Goal: Check status

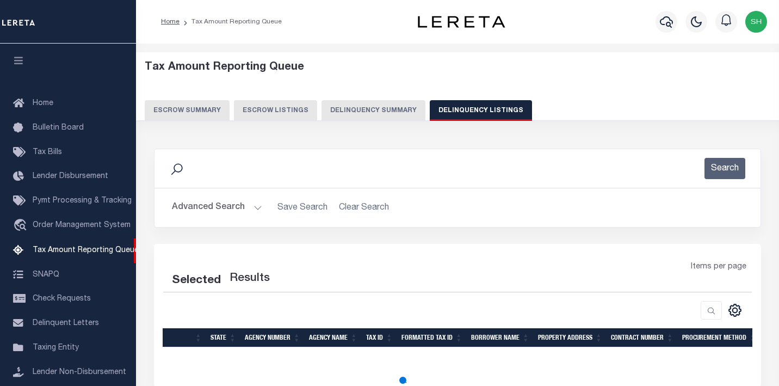
select select "NC"
select select "100"
click at [365, 209] on h2 "Advanced Search Save Search Clear Search tblassign_wrapper_dynamictable_____Def…" at bounding box center [457, 207] width 589 height 21
select select "100"
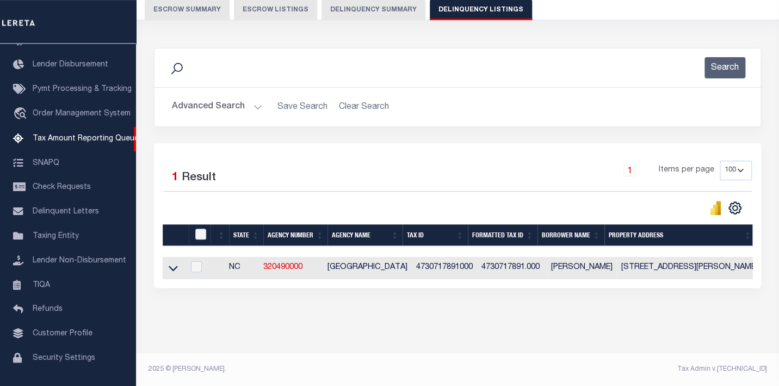
scroll to position [114, 0]
click at [187, 96] on button "Advanced Search" at bounding box center [217, 106] width 90 height 21
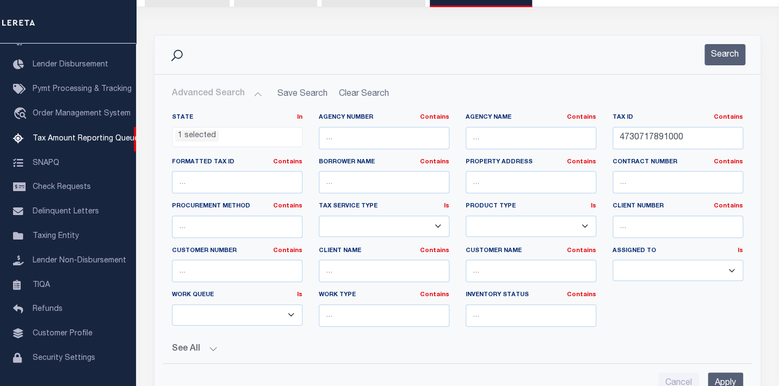
scroll to position [333, 0]
drag, startPoint x: 714, startPoint y: 137, endPoint x: 521, endPoint y: 147, distance: 193.4
click at [613, 147] on input "4730717891000" at bounding box center [678, 138] width 131 height 22
paste input "50227013J6"
type input "50227013J6"
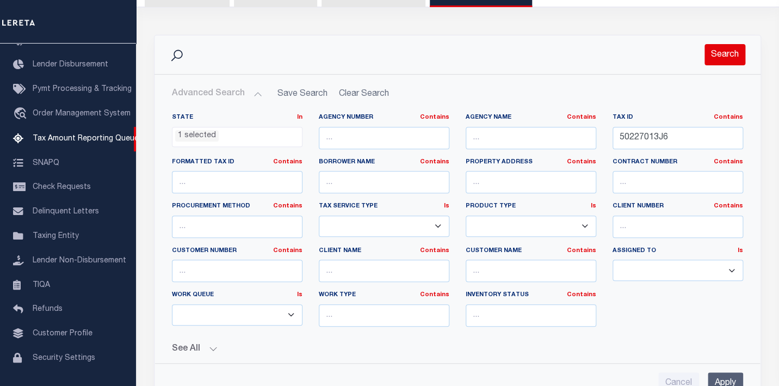
click at [727, 59] on button "Search" at bounding box center [724, 54] width 41 height 21
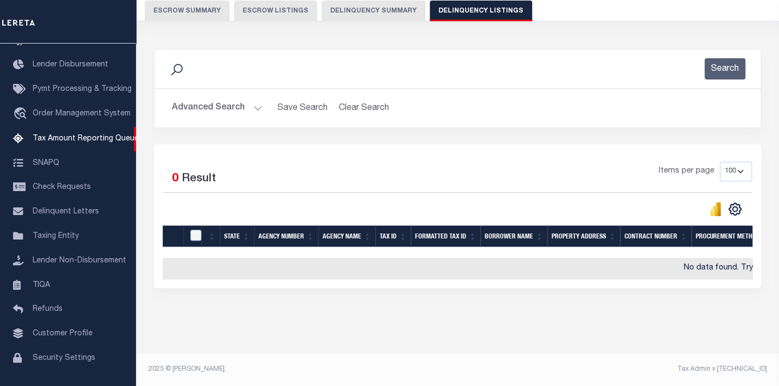
scroll to position [112, 0]
click at [205, 98] on button "Advanced Search" at bounding box center [217, 107] width 90 height 21
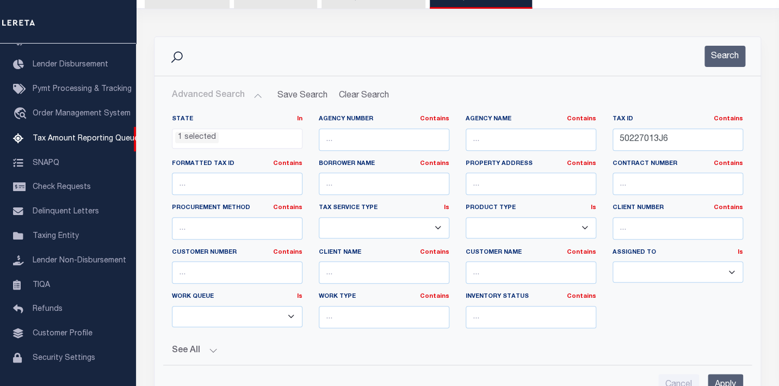
scroll to position [333, 0]
click at [202, 134] on li "1 selected" at bounding box center [197, 138] width 44 height 12
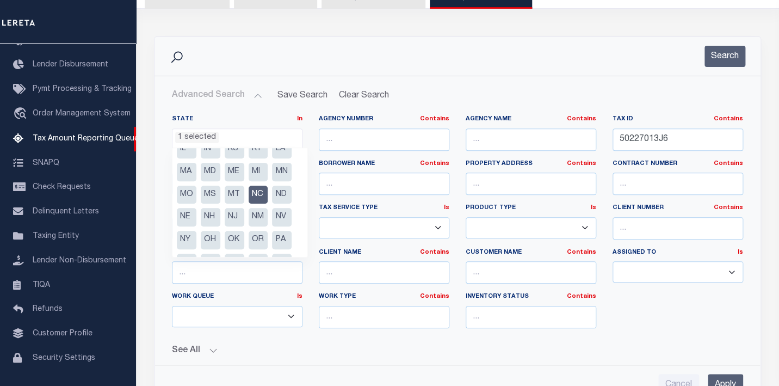
click at [259, 194] on li "NC" at bounding box center [259, 195] width 20 height 18
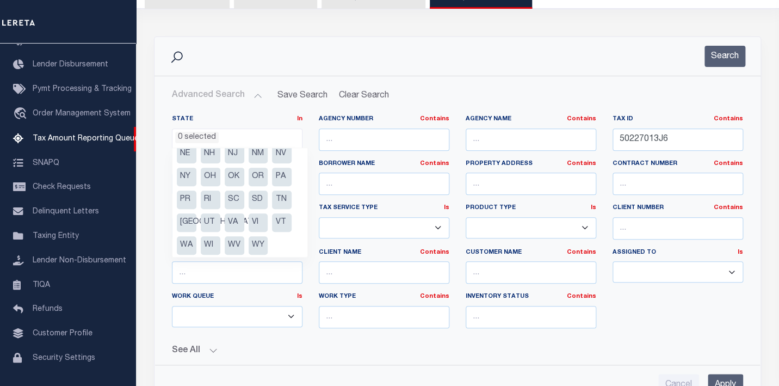
scroll to position [146, 0]
click at [184, 220] on li "[GEOGRAPHIC_DATA]" at bounding box center [187, 220] width 20 height 18
select select "[GEOGRAPHIC_DATA]"
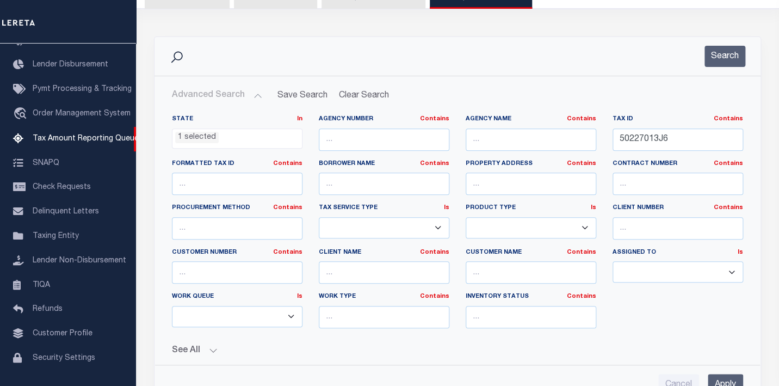
click at [463, 75] on div "Search" at bounding box center [457, 56] width 606 height 39
click at [713, 52] on button "Search" at bounding box center [724, 56] width 41 height 21
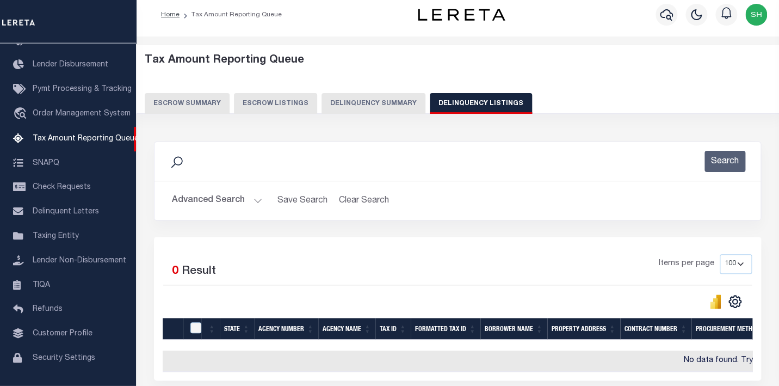
scroll to position [0, 0]
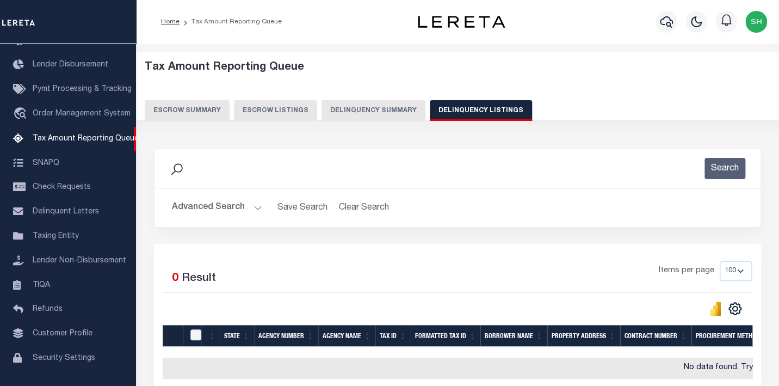
click at [186, 209] on button "Advanced Search" at bounding box center [217, 207] width 90 height 21
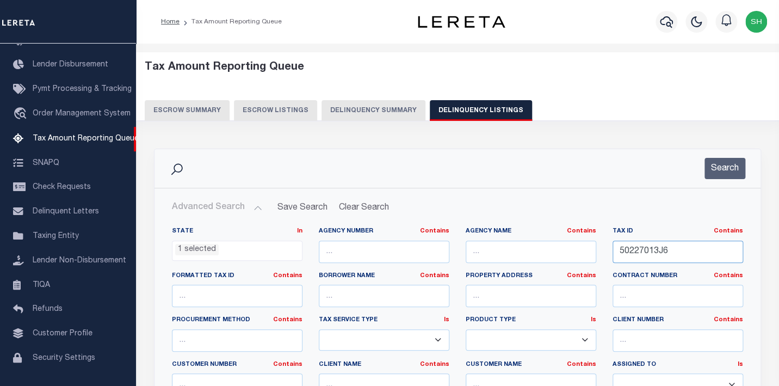
drag, startPoint x: 701, startPoint y: 258, endPoint x: 459, endPoint y: 264, distance: 241.6
click at [613, 263] on input "50227013J6" at bounding box center [678, 251] width 131 height 22
paste input "4671000001"
type input "46710000016"
click at [725, 174] on button "Search" at bounding box center [724, 168] width 41 height 21
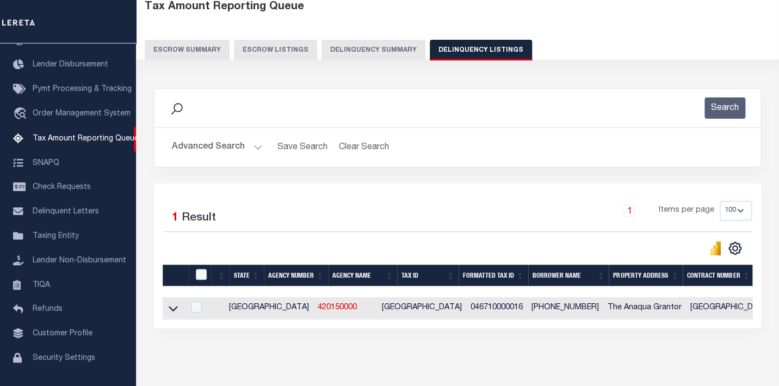
scroll to position [114, 0]
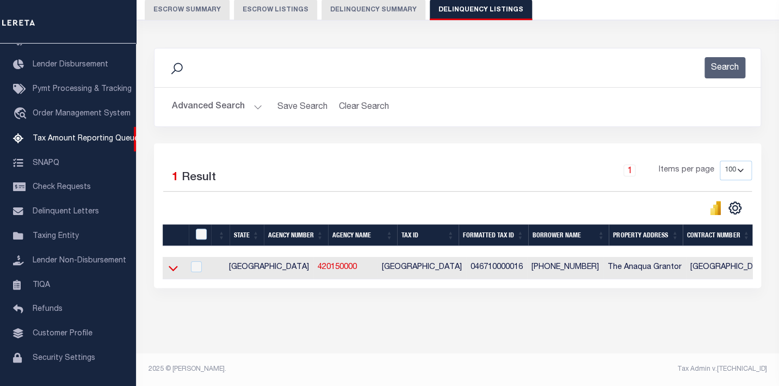
click at [170, 266] on icon at bounding box center [173, 268] width 9 height 5
